Goal: Transaction & Acquisition: Purchase product/service

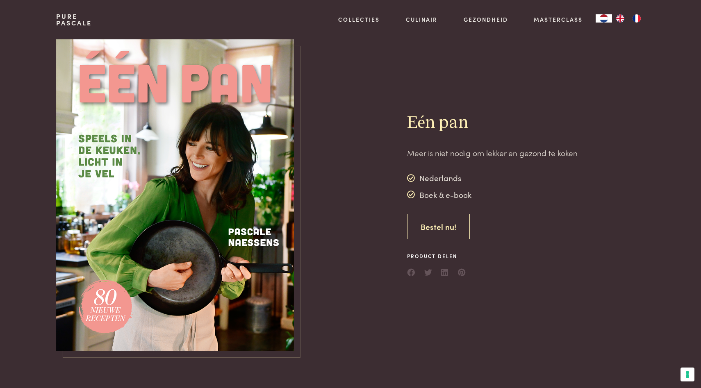
click at [431, 231] on link "Bestel nu!" at bounding box center [438, 227] width 63 height 26
click at [62, 20] on link "Pure Pascale" at bounding box center [74, 19] width 36 height 13
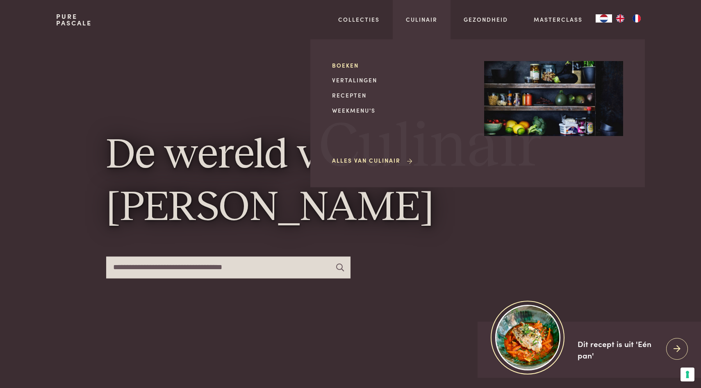
click at [345, 66] on link "Boeken" at bounding box center [401, 65] width 139 height 9
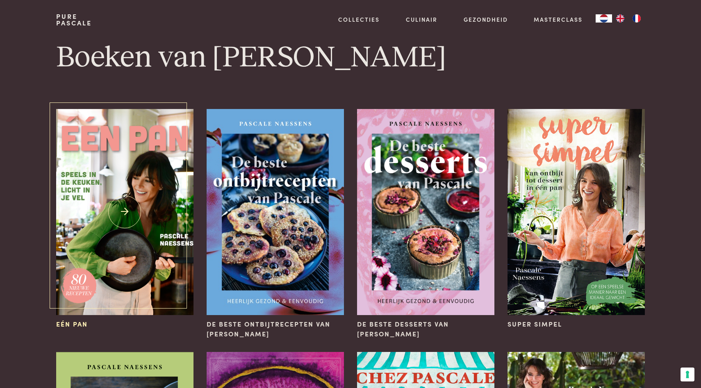
click at [135, 215] on img at bounding box center [124, 212] width 137 height 206
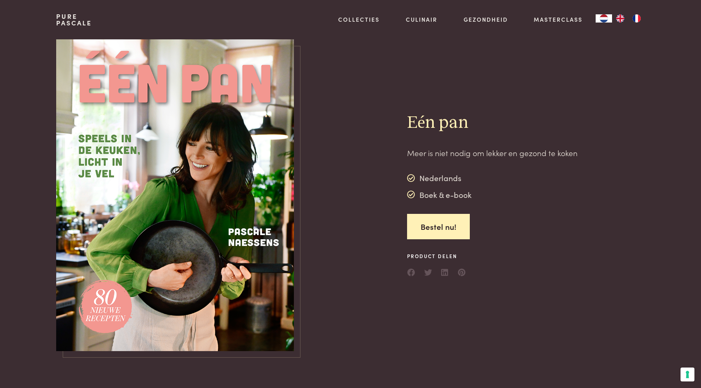
click at [135, 215] on img at bounding box center [175, 195] width 238 height 312
